Goal: Check status: Check status

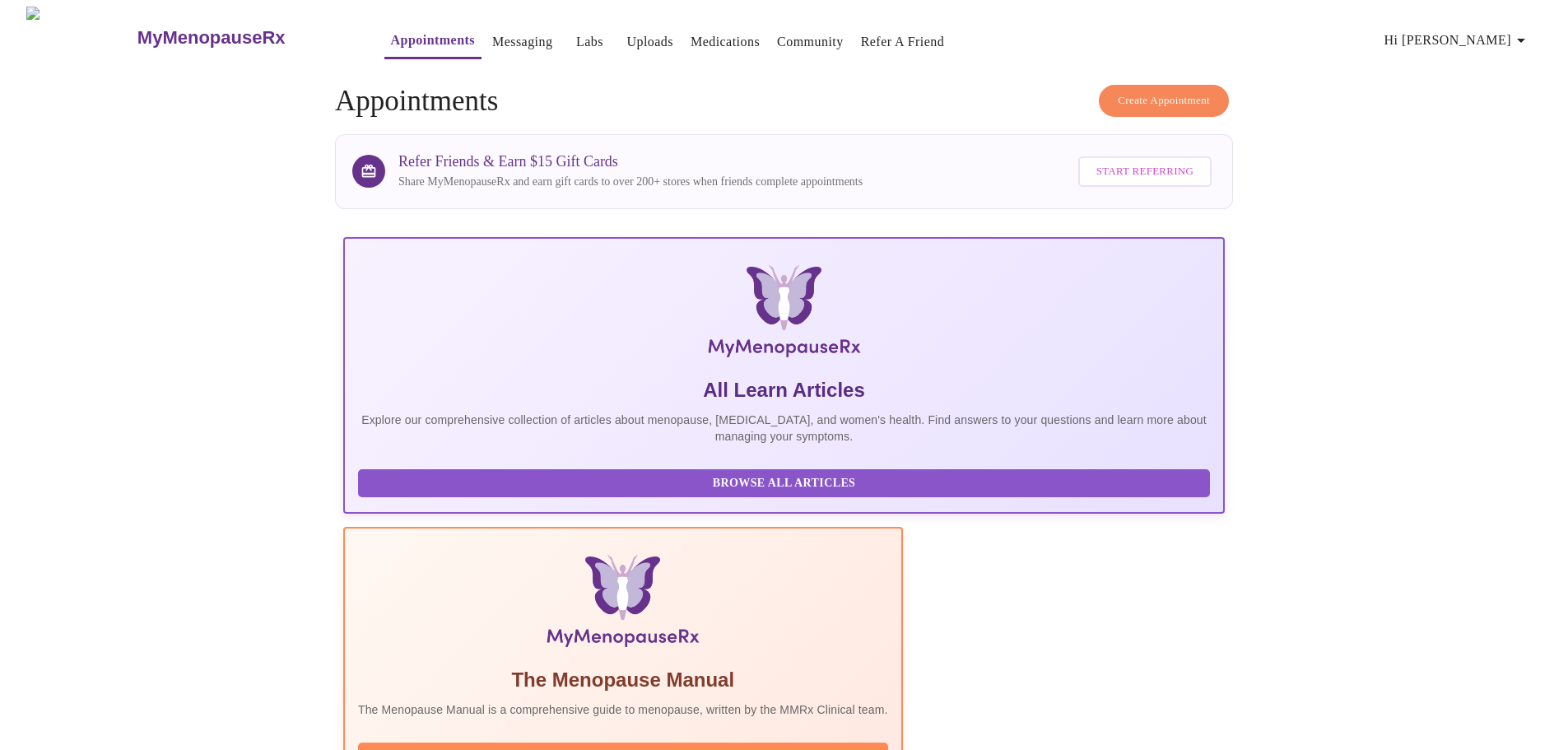
scroll to position [330, 0]
